Goal: Transaction & Acquisition: Purchase product/service

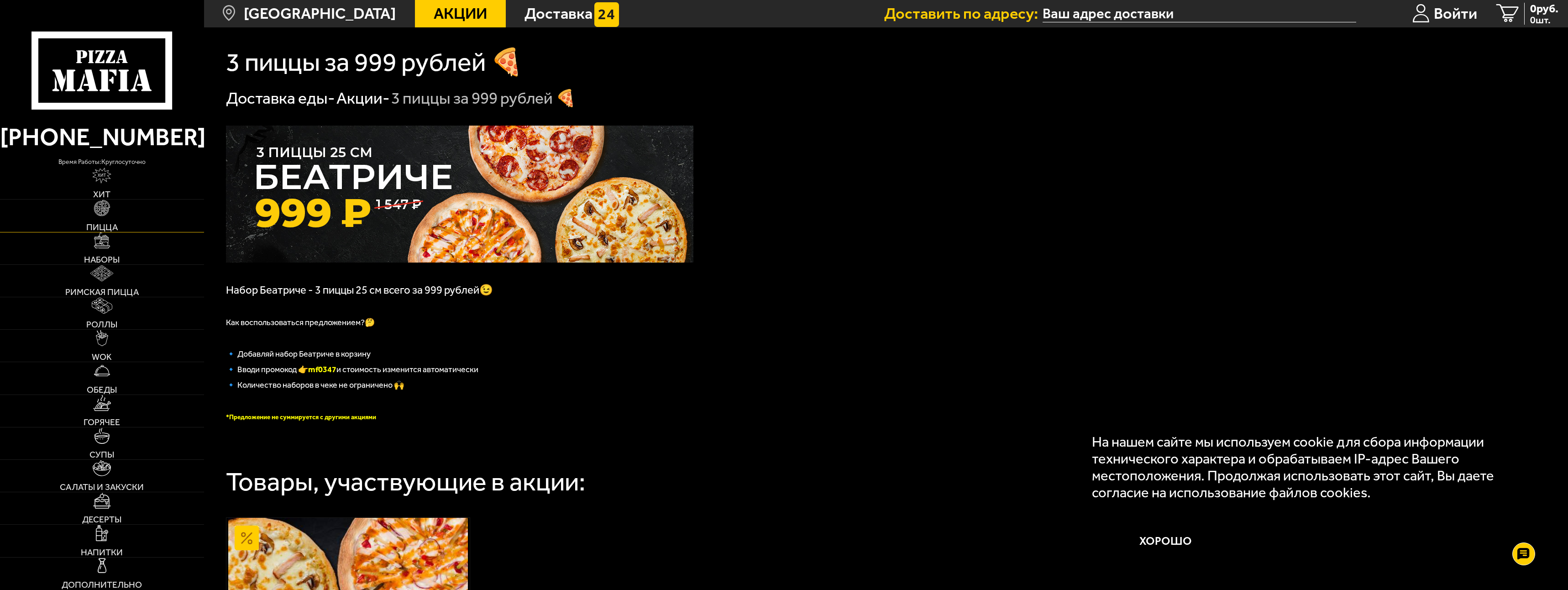
click at [82, 214] on link "Пицца" at bounding box center [102, 216] width 204 height 32
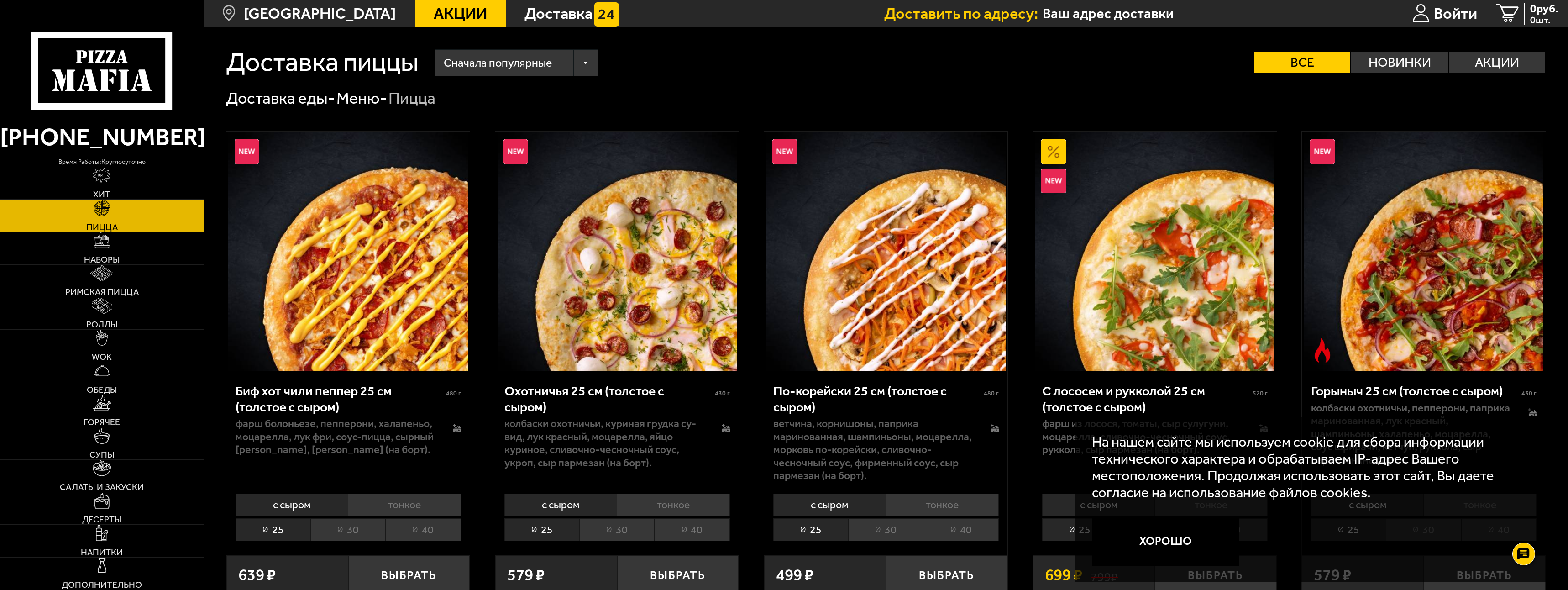
click at [370, 534] on li "30" at bounding box center [348, 529] width 75 height 23
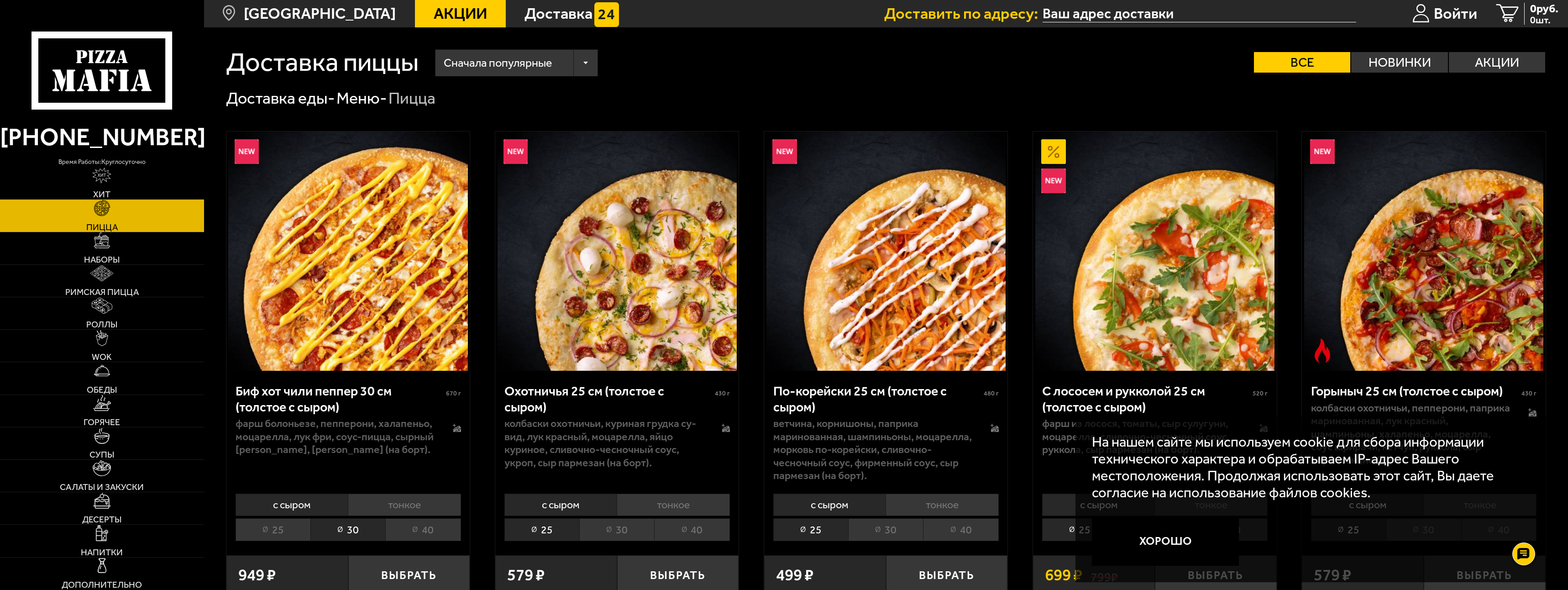
click at [1138, 550] on button "Хорошо" at bounding box center [1165, 541] width 147 height 49
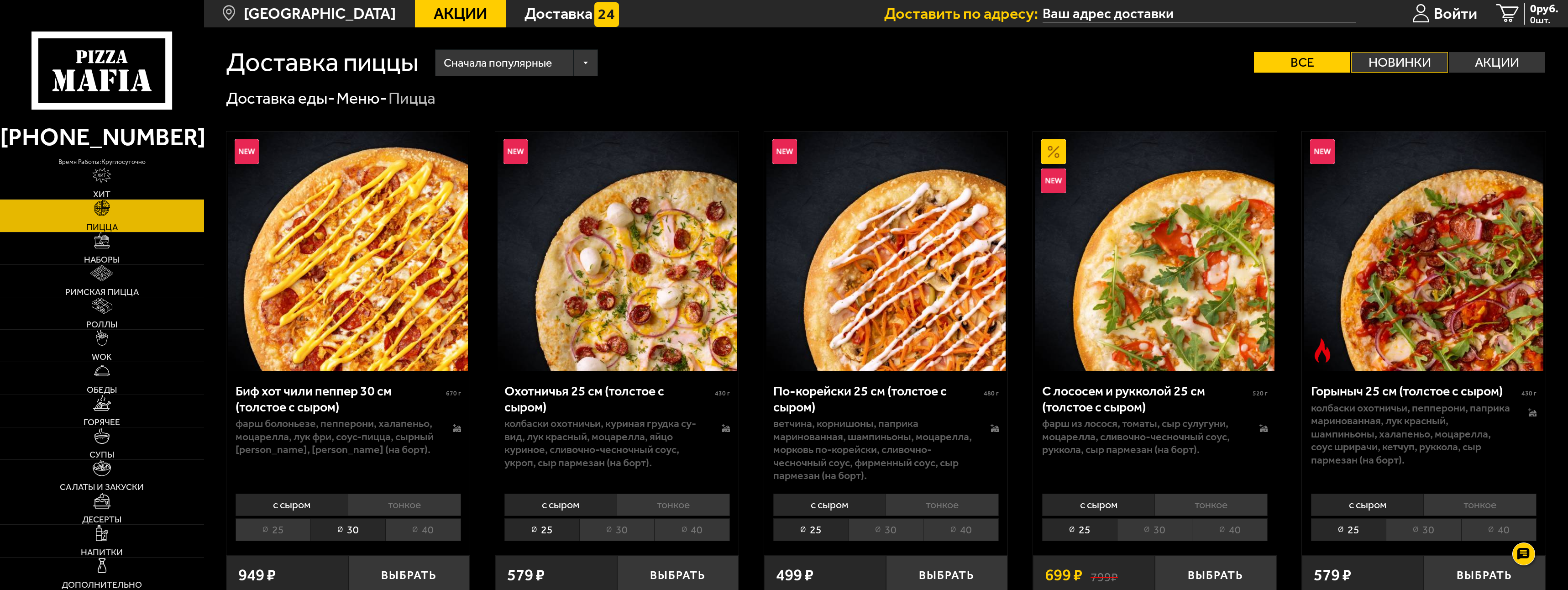
click at [1392, 70] on label "Новинки" at bounding box center [1399, 62] width 96 height 21
click at [0, 0] on input "Новинки" at bounding box center [0, 0] width 0 height 0
click at [1507, 66] on label "Акции" at bounding box center [1497, 62] width 96 height 21
click at [0, 0] on input "Акции" at bounding box center [0, 0] width 0 height 0
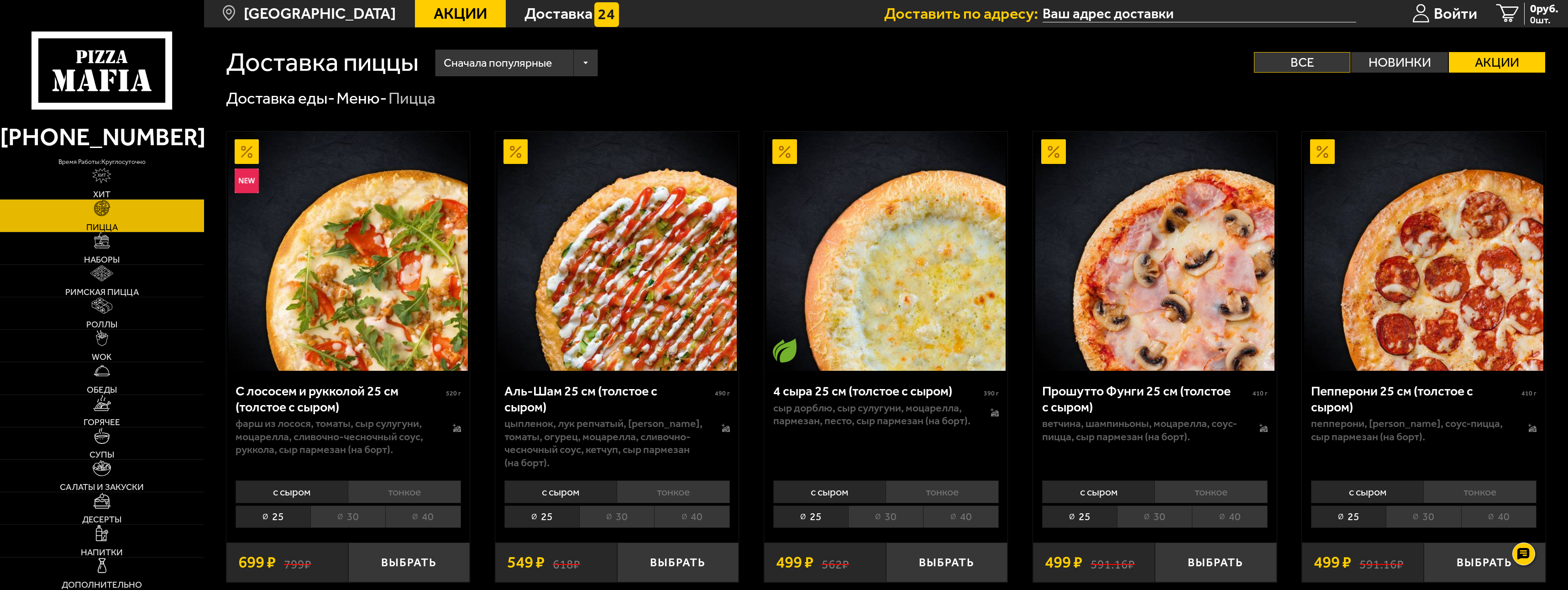
click at [1293, 59] on label "Все" at bounding box center [1302, 62] width 96 height 21
click at [0, 0] on input "Все" at bounding box center [0, 0] width 0 height 0
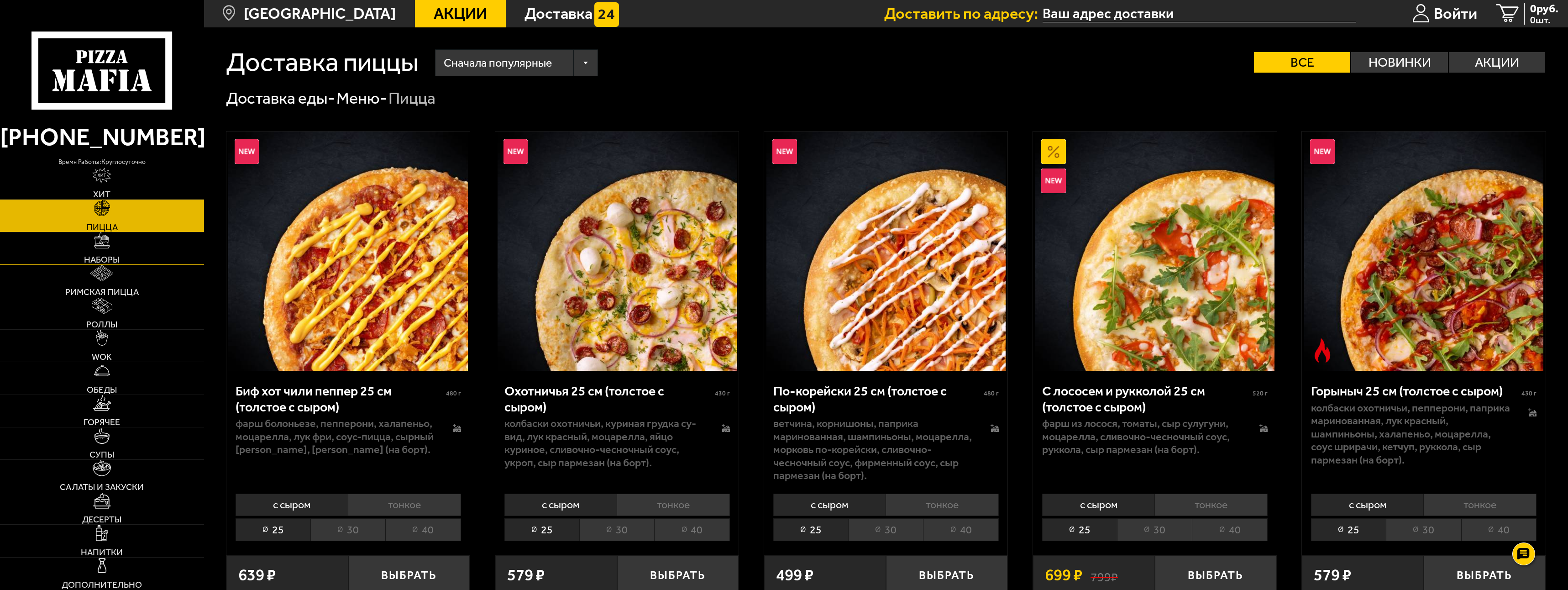
click at [58, 242] on link "Наборы" at bounding box center [102, 248] width 204 height 32
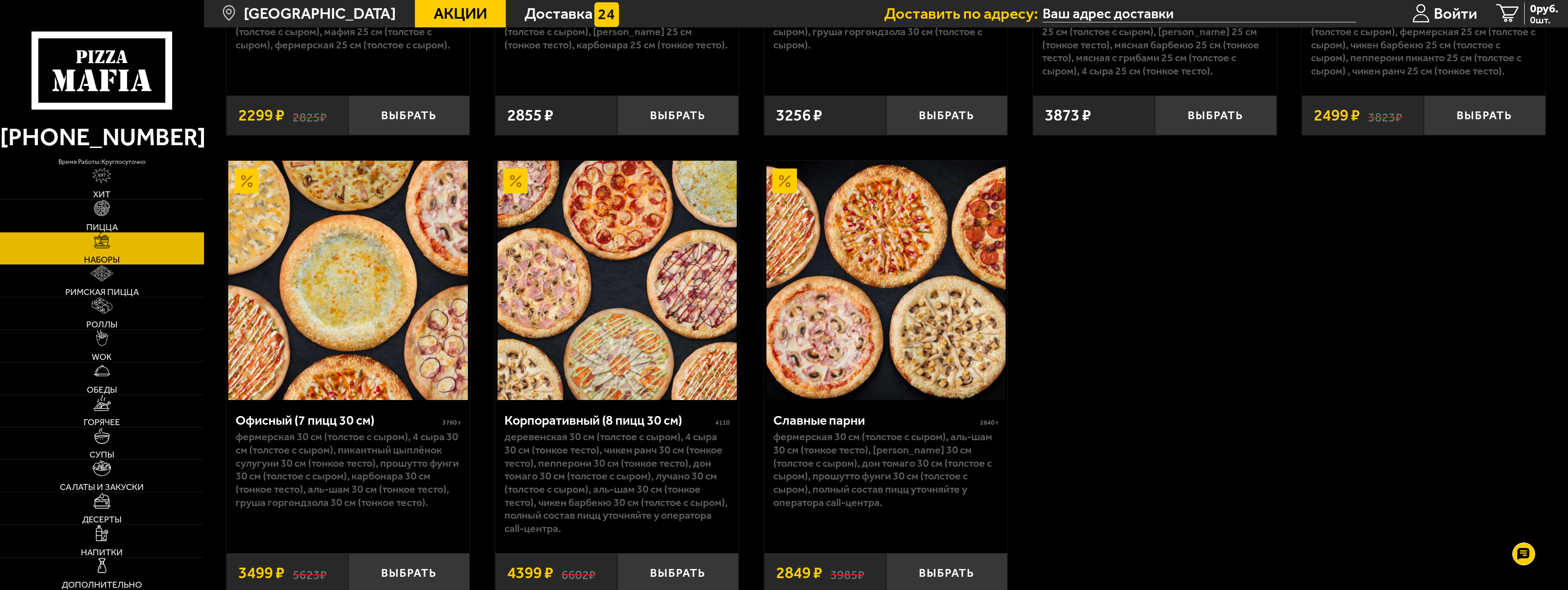
scroll to position [2557, 0]
